Goal: Transaction & Acquisition: Obtain resource

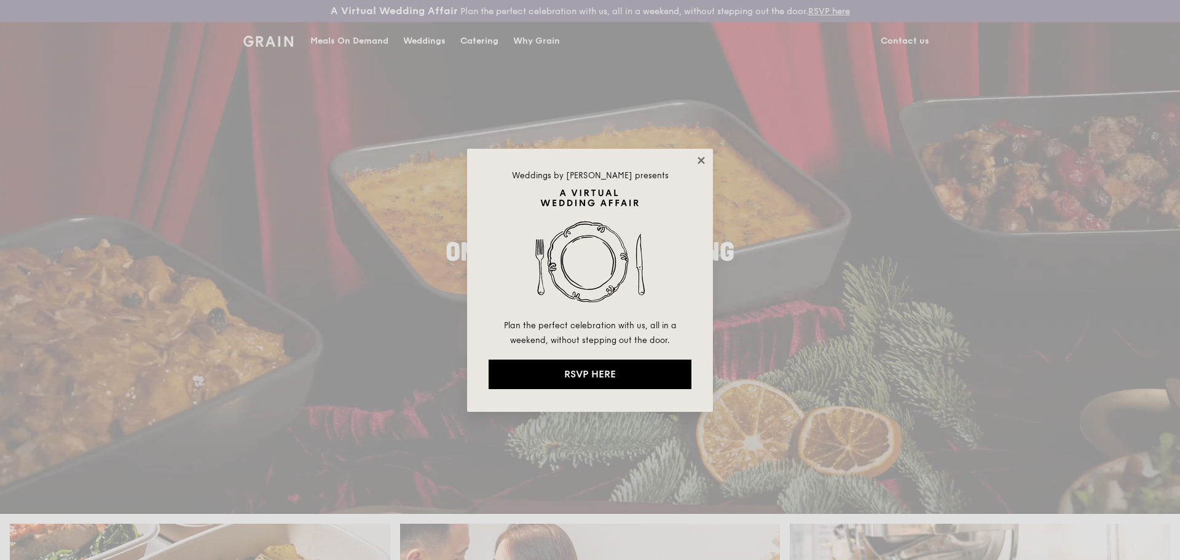
click at [700, 160] on icon at bounding box center [700, 160] width 7 height 7
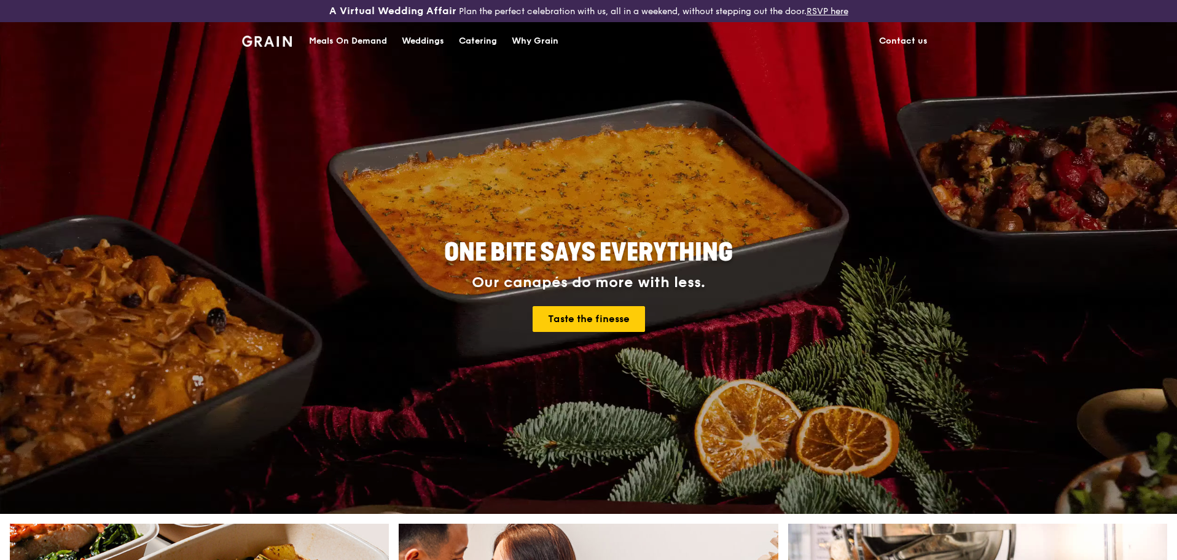
click at [368, 39] on div "Meals On Demand" at bounding box center [348, 41] width 78 height 37
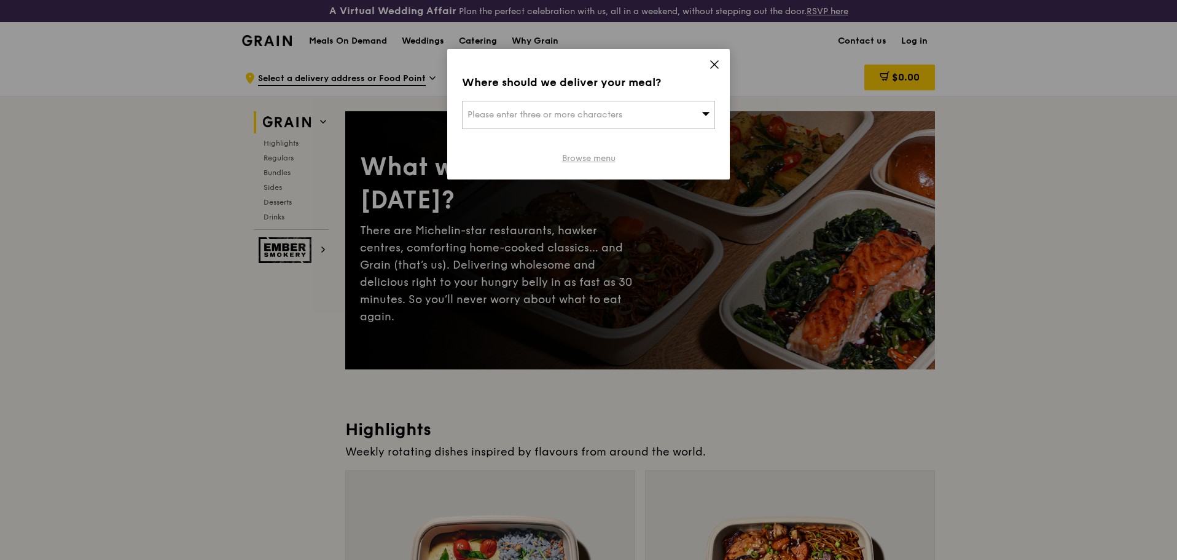
click at [594, 163] on link "Browse menu" at bounding box center [588, 158] width 53 height 12
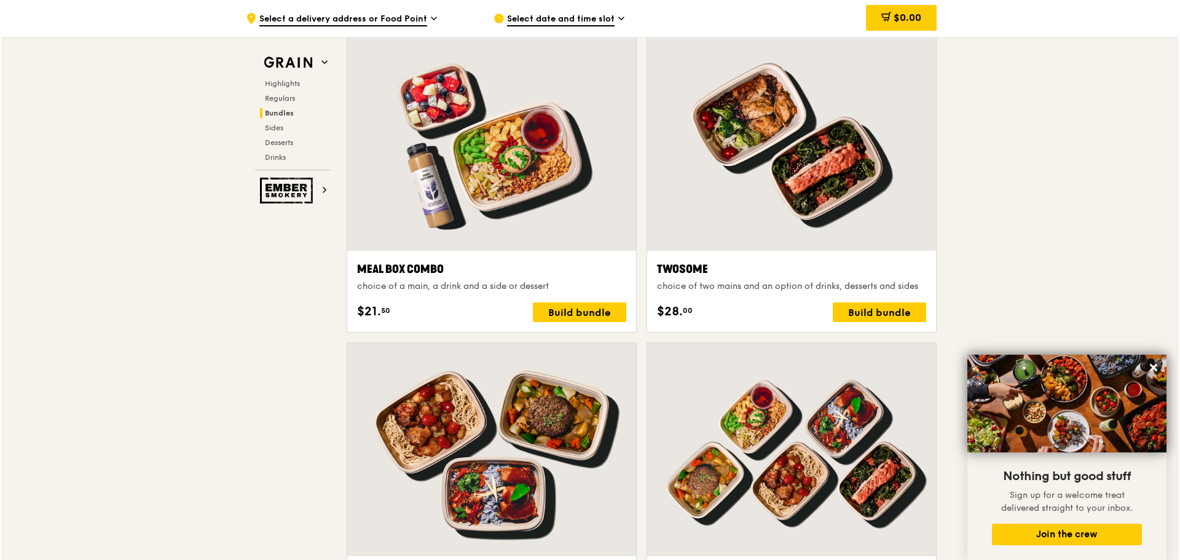
scroll to position [2212, 0]
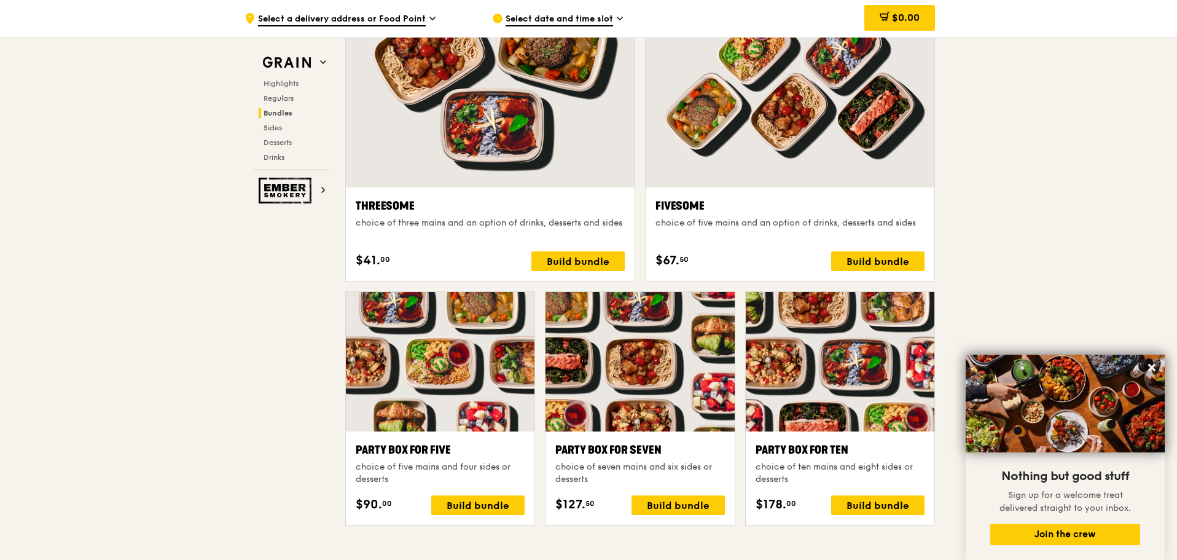
click at [804, 469] on div "choice of ten mains and eight sides or desserts" at bounding box center [840, 473] width 169 height 25
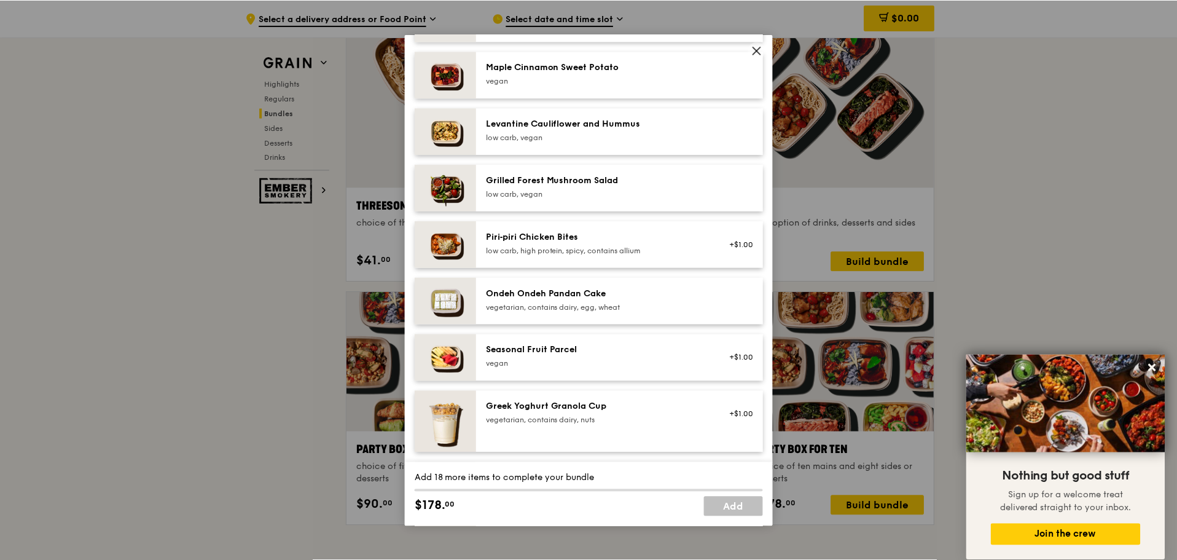
scroll to position [430, 0]
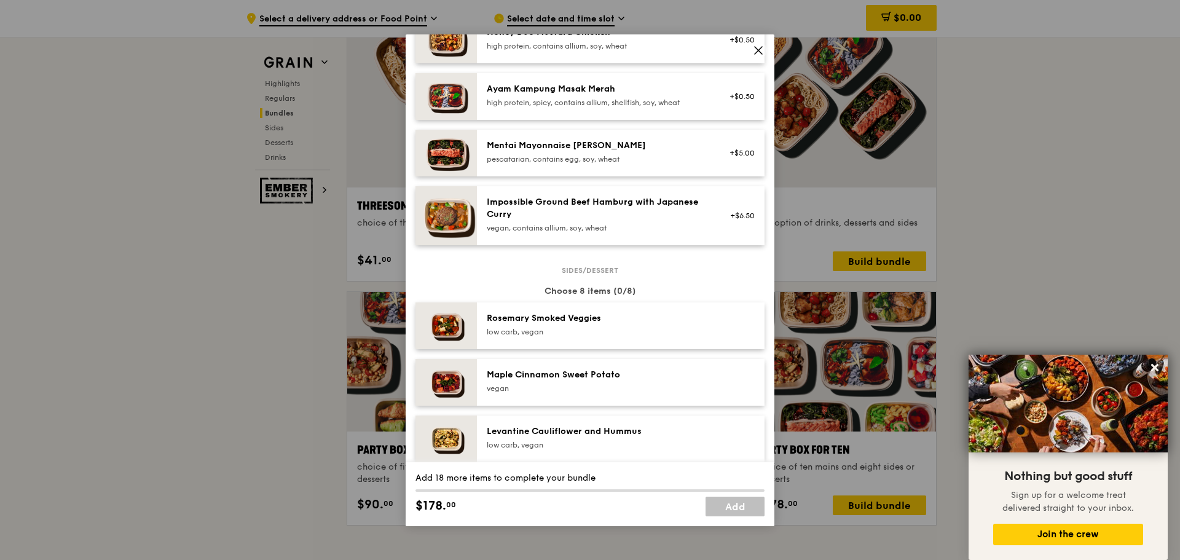
click at [760, 45] on icon at bounding box center [758, 50] width 11 height 11
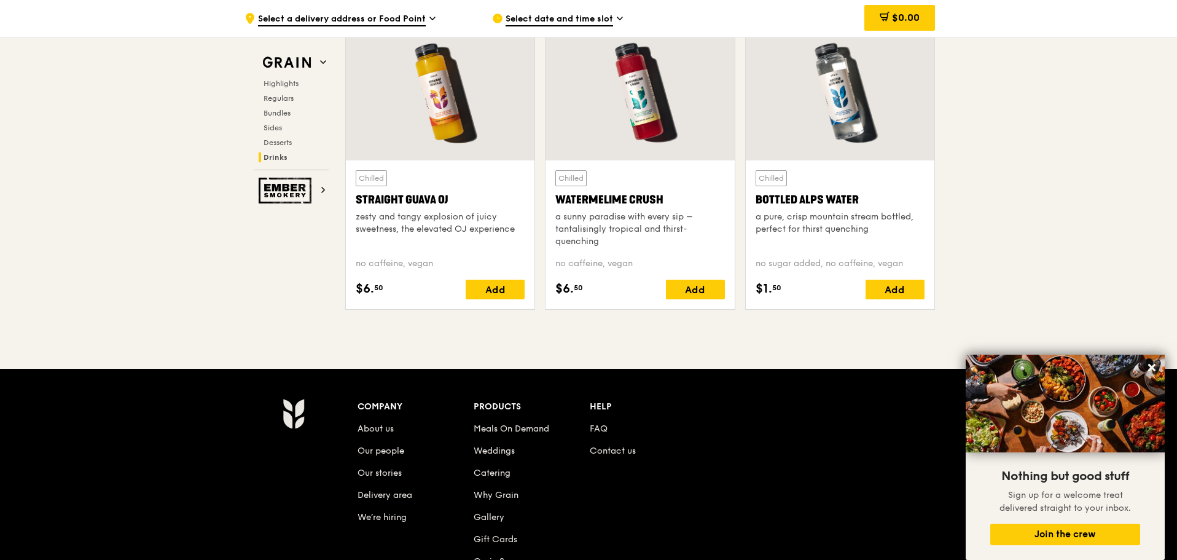
scroll to position [5089, 0]
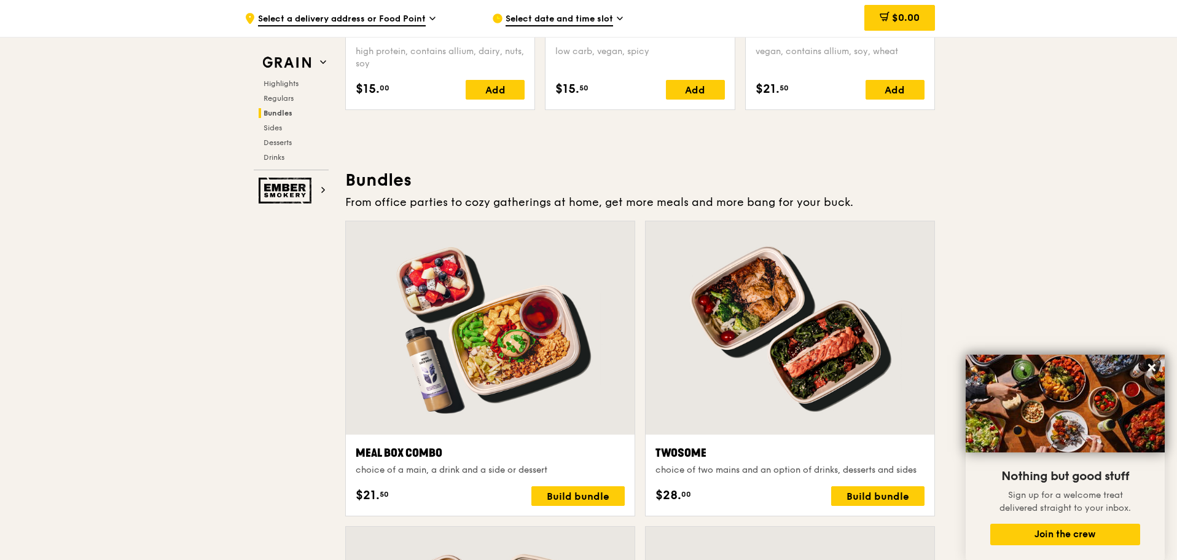
scroll to position [191, 0]
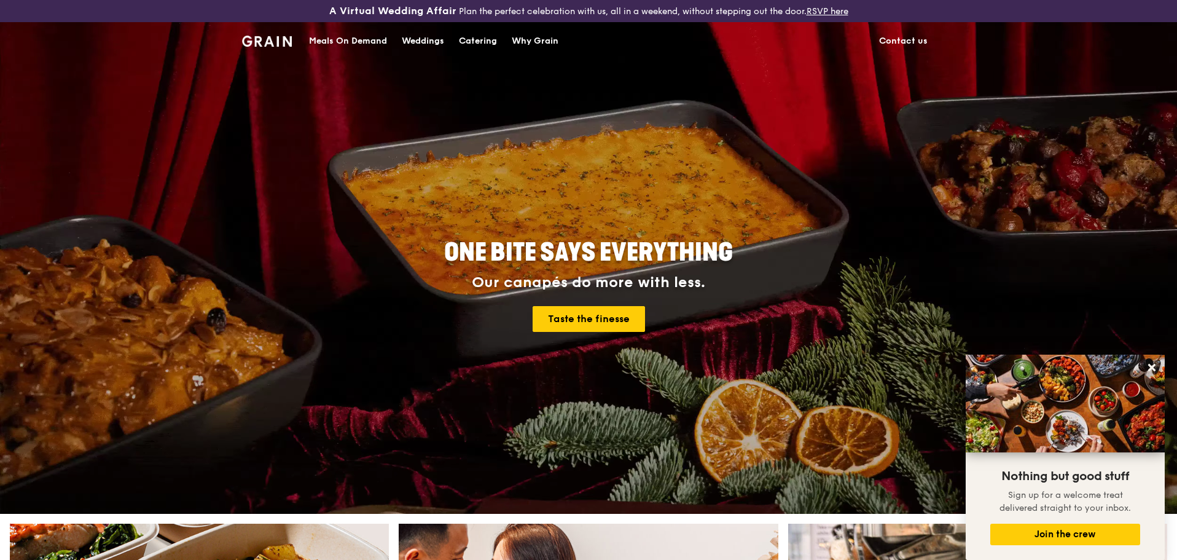
click at [454, 36] on link "Catering" at bounding box center [478, 41] width 53 height 37
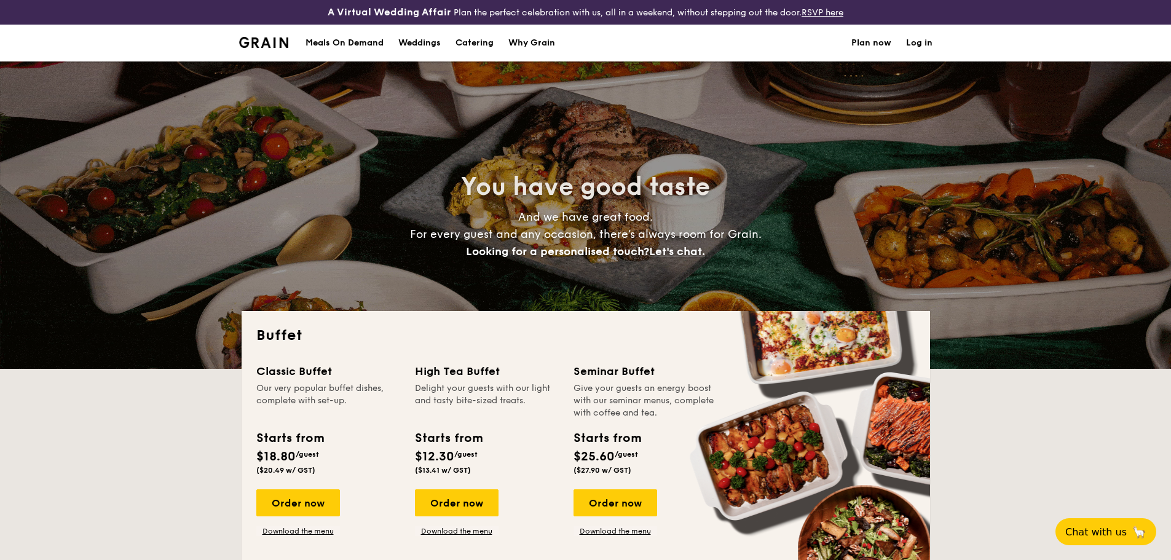
select select
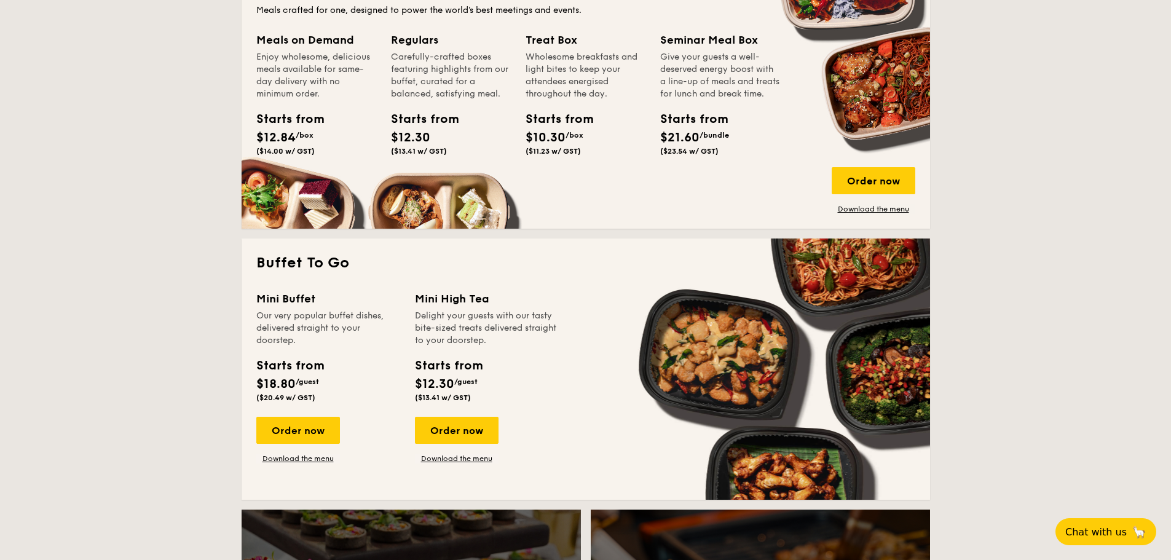
scroll to position [737, 0]
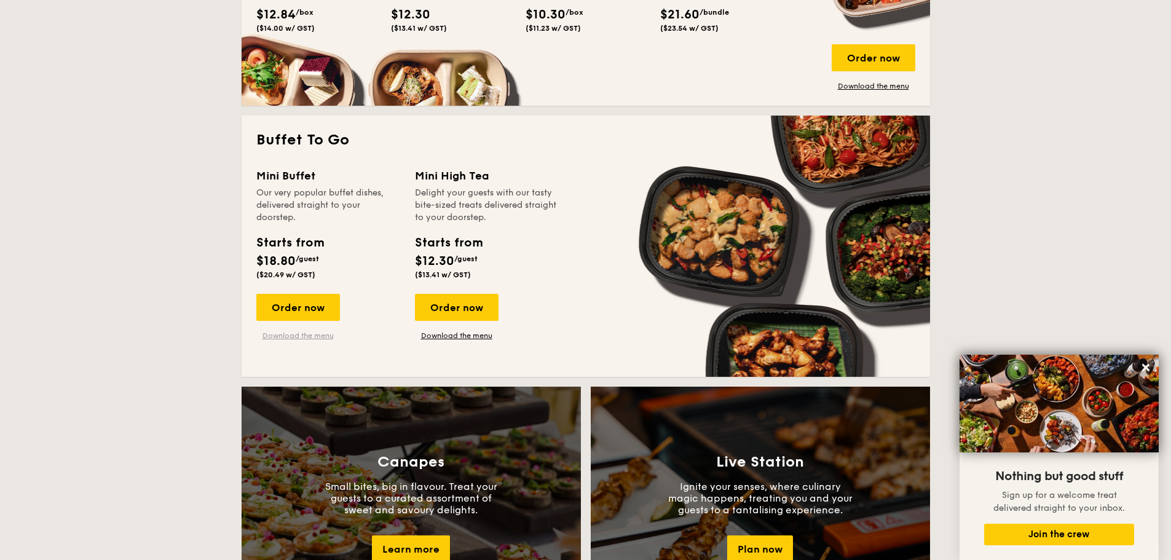
click at [297, 334] on link "Download the menu" at bounding box center [298, 336] width 84 height 10
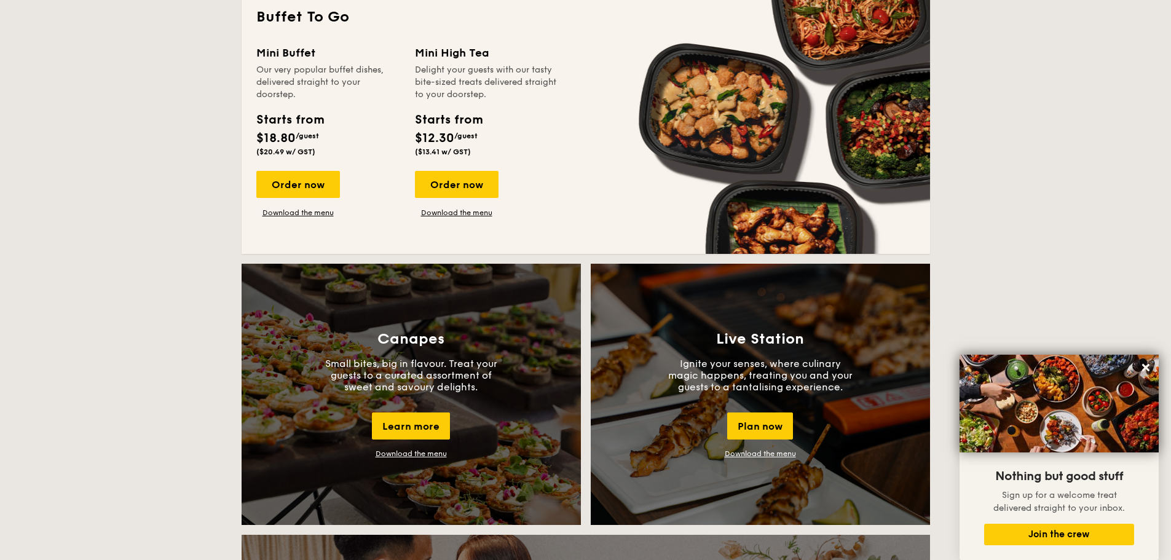
scroll to position [676, 0]
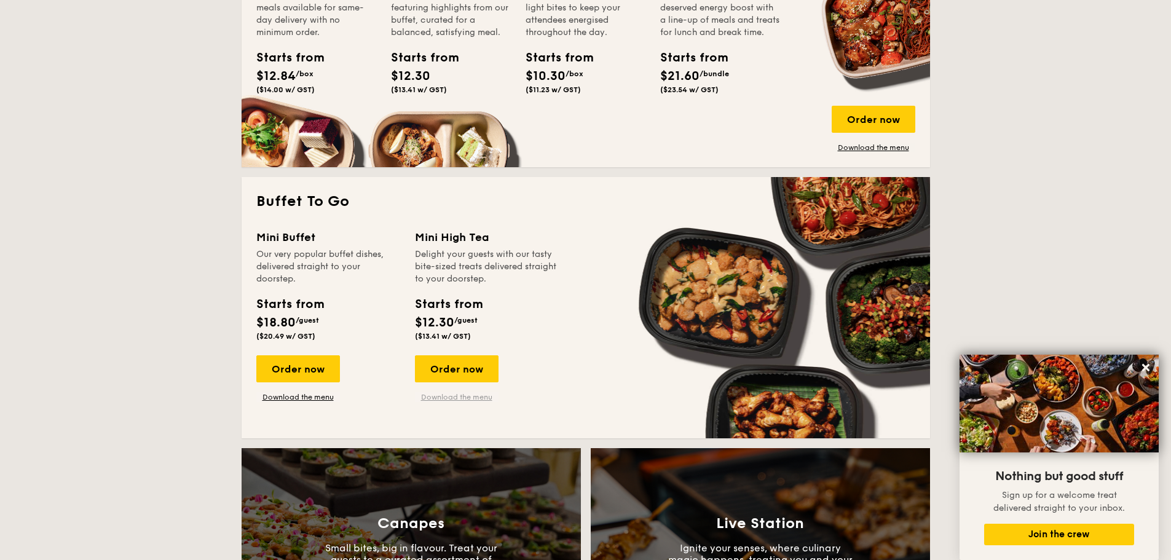
click at [474, 397] on link "Download the menu" at bounding box center [457, 397] width 84 height 10
